Goal: Check status: Check status

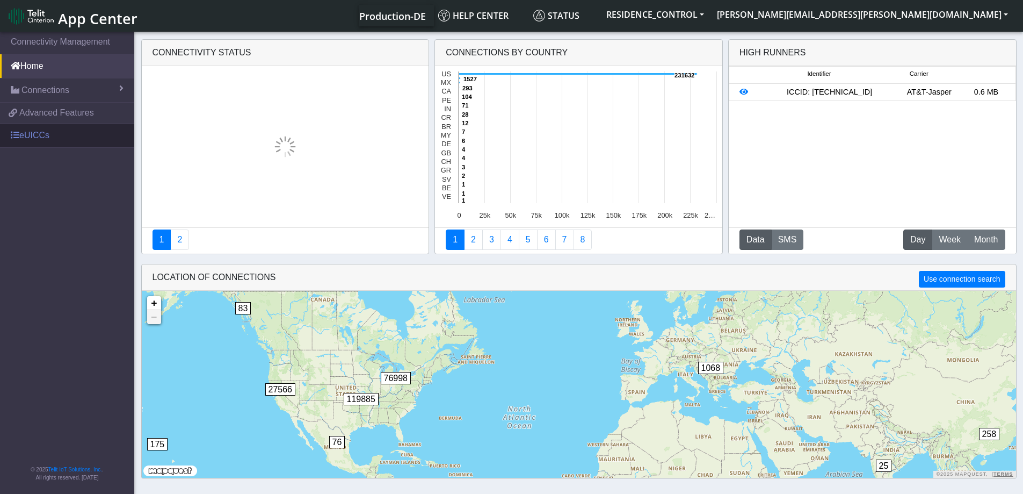
click at [55, 140] on link "eUICCs" at bounding box center [67, 136] width 134 height 24
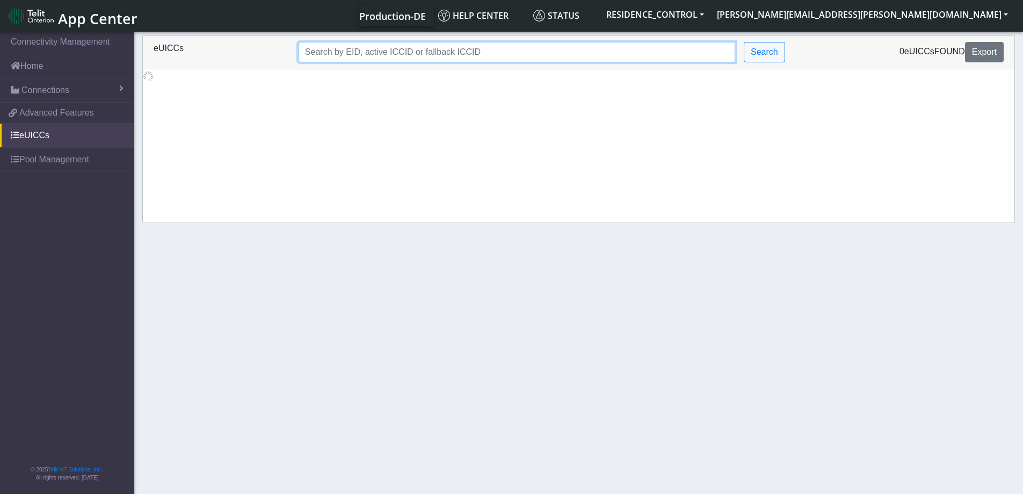
click at [397, 61] on input "Search..." at bounding box center [516, 52] width 437 height 20
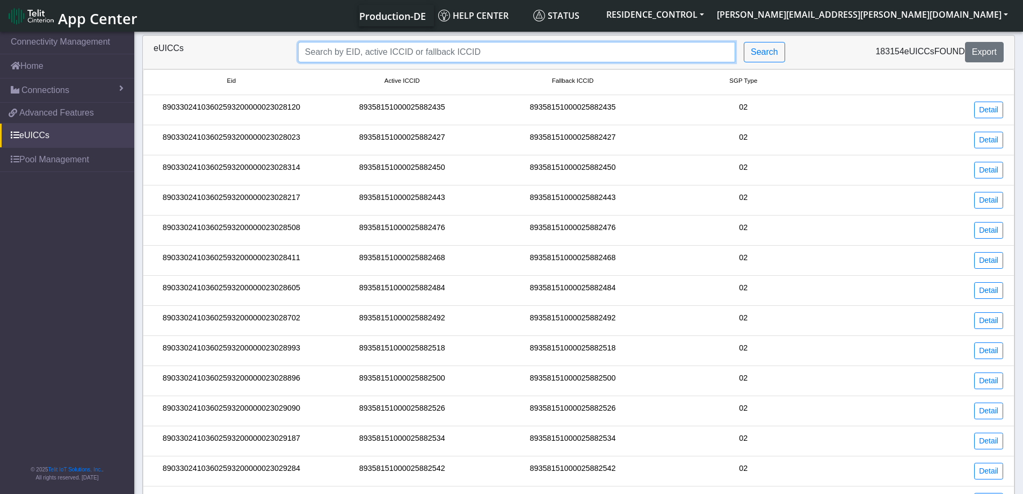
paste input "89358151000025882864"
type input "89358151000025882864"
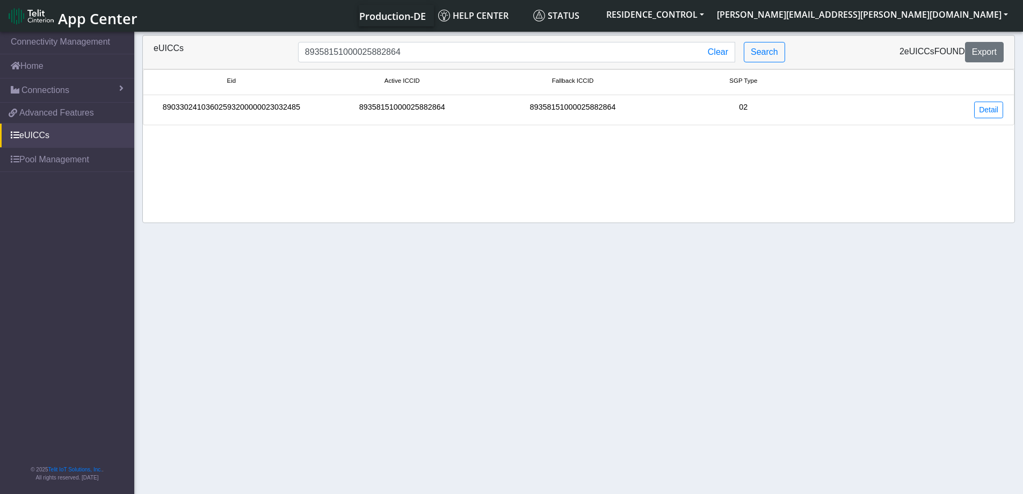
click at [273, 110] on div "89033024103602593200000023032485" at bounding box center [231, 110] width 171 height 17
click at [988, 110] on link "Detail" at bounding box center [988, 110] width 29 height 17
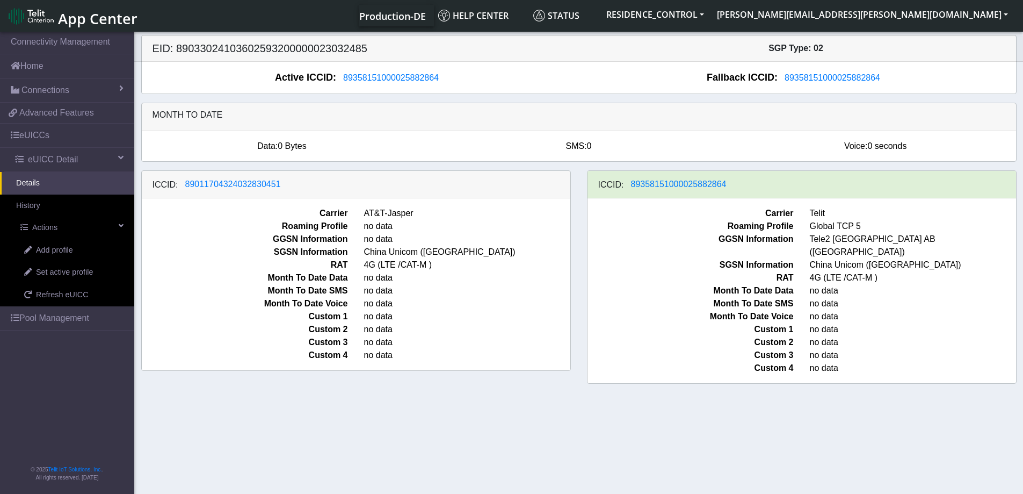
click at [664, 430] on section "Connectivity Management Home Connections List Map ecfe3b78005942f153f4d0c246b74…" at bounding box center [511, 264] width 1023 height 468
